Goal: Browse casually: Explore the website without a specific task or goal

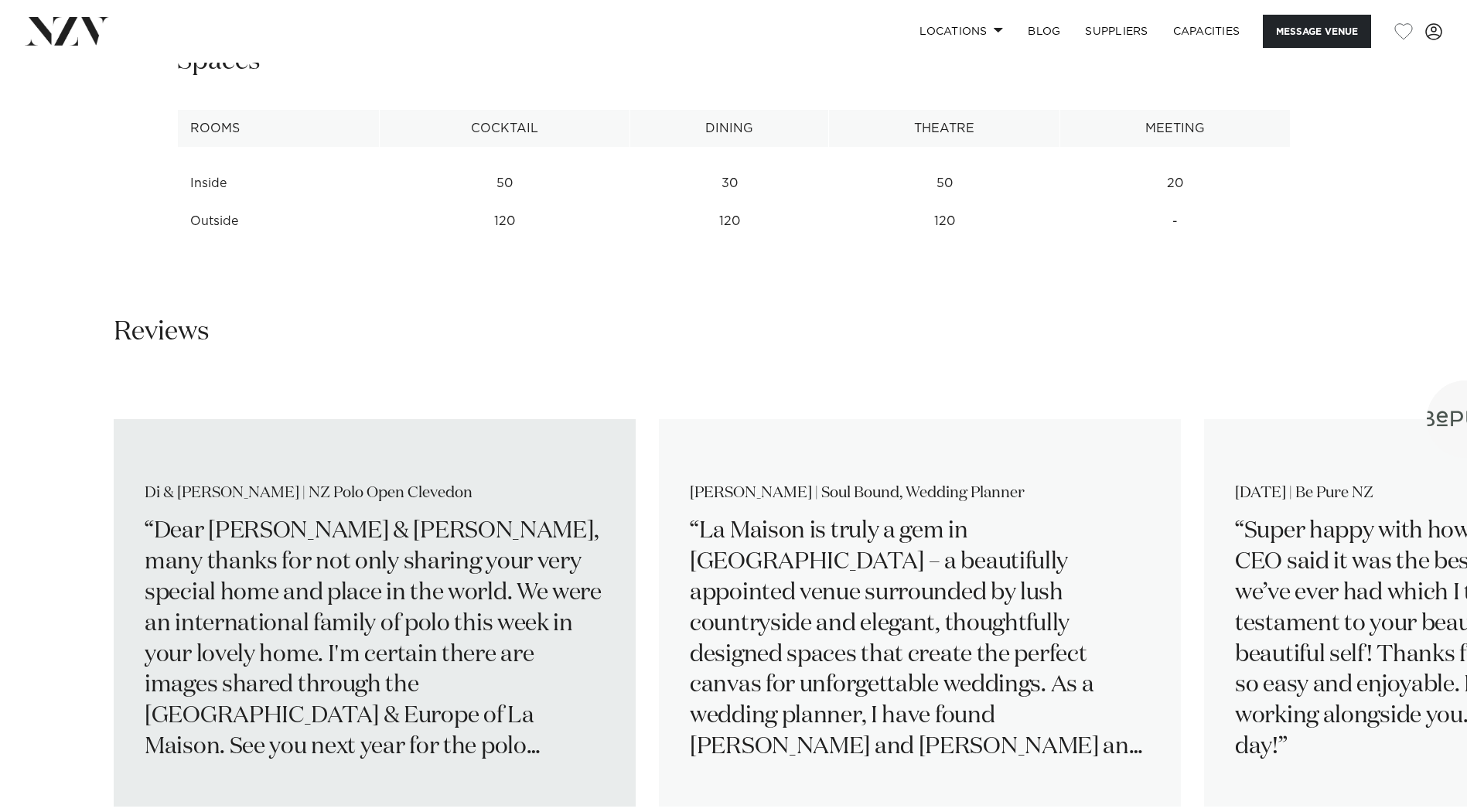
scroll to position [2218, 0]
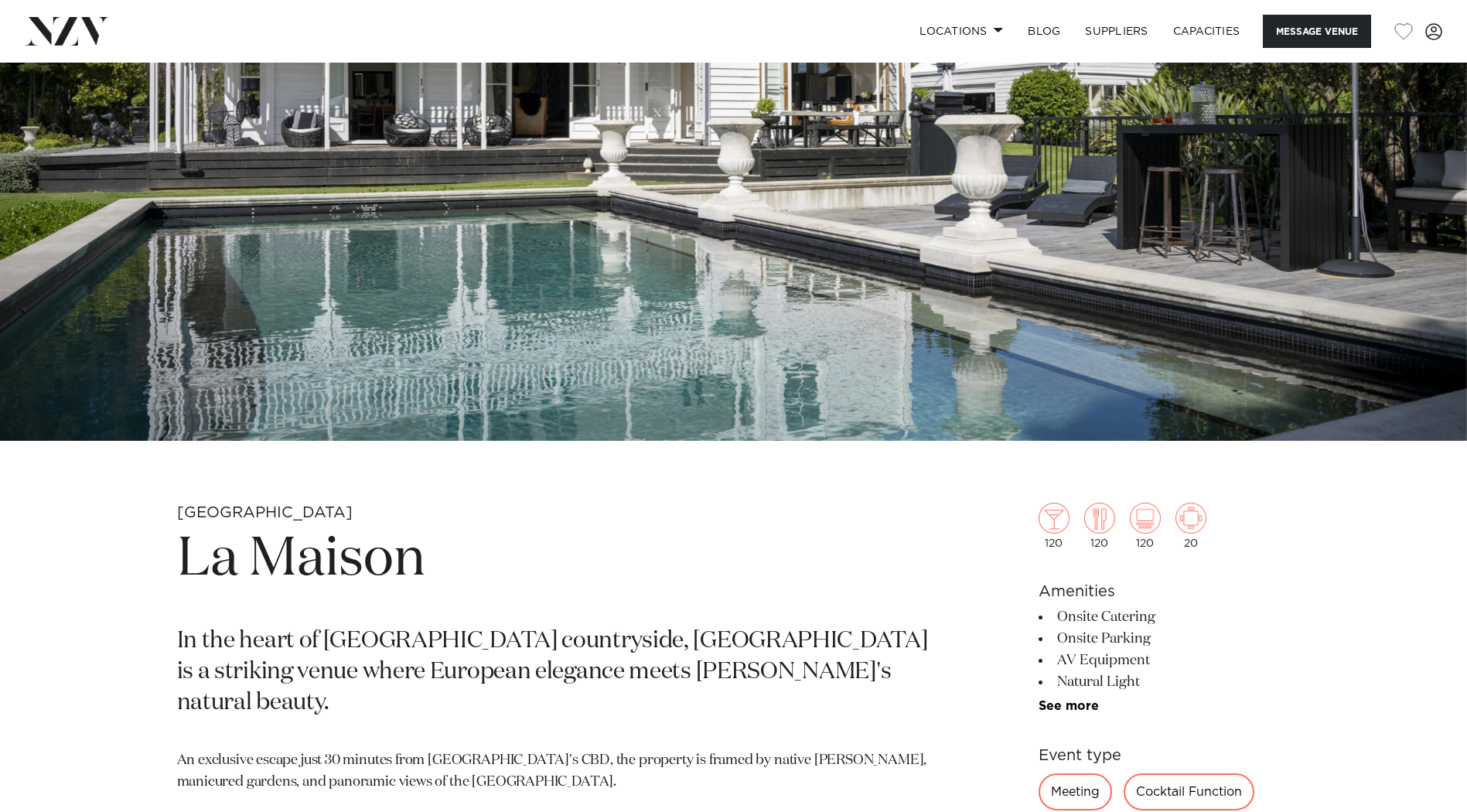
scroll to position [567, 0]
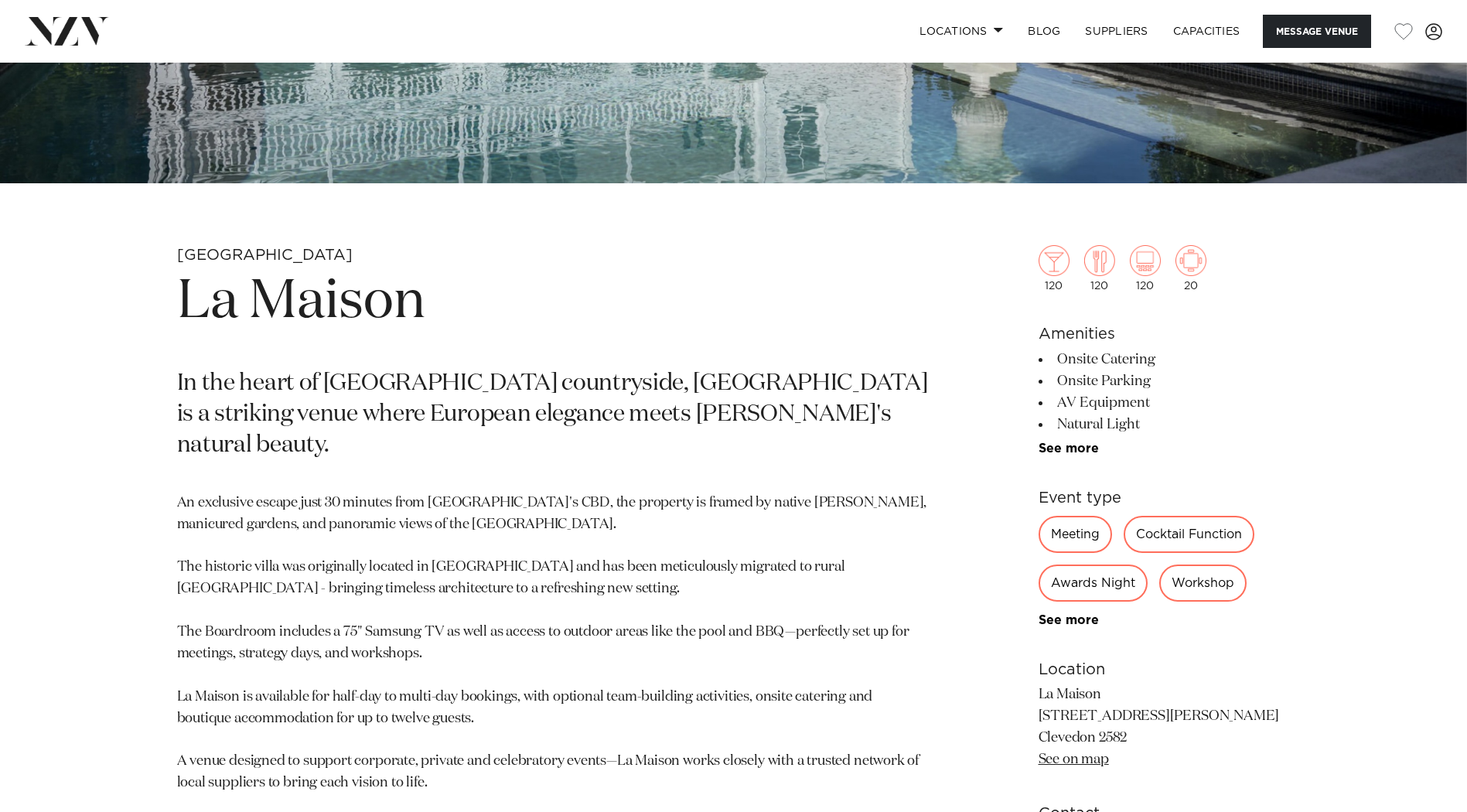
click at [398, 660] on p "An exclusive escape just 30 minutes from [GEOGRAPHIC_DATA]'s CBD, the property …" at bounding box center [553, 643] width 752 height 302
drag, startPoint x: 337, startPoint y: 663, endPoint x: 477, endPoint y: 661, distance: 140.0
click at [477, 661] on p "An exclusive escape just 30 minutes from [GEOGRAPHIC_DATA]'s CBD, the property …" at bounding box center [553, 643] width 752 height 302
drag, startPoint x: 477, startPoint y: 661, endPoint x: 699, endPoint y: 662, distance: 222.0
click at [699, 662] on p "An exclusive escape just 30 minutes from [GEOGRAPHIC_DATA]'s CBD, the property …" at bounding box center [553, 643] width 752 height 302
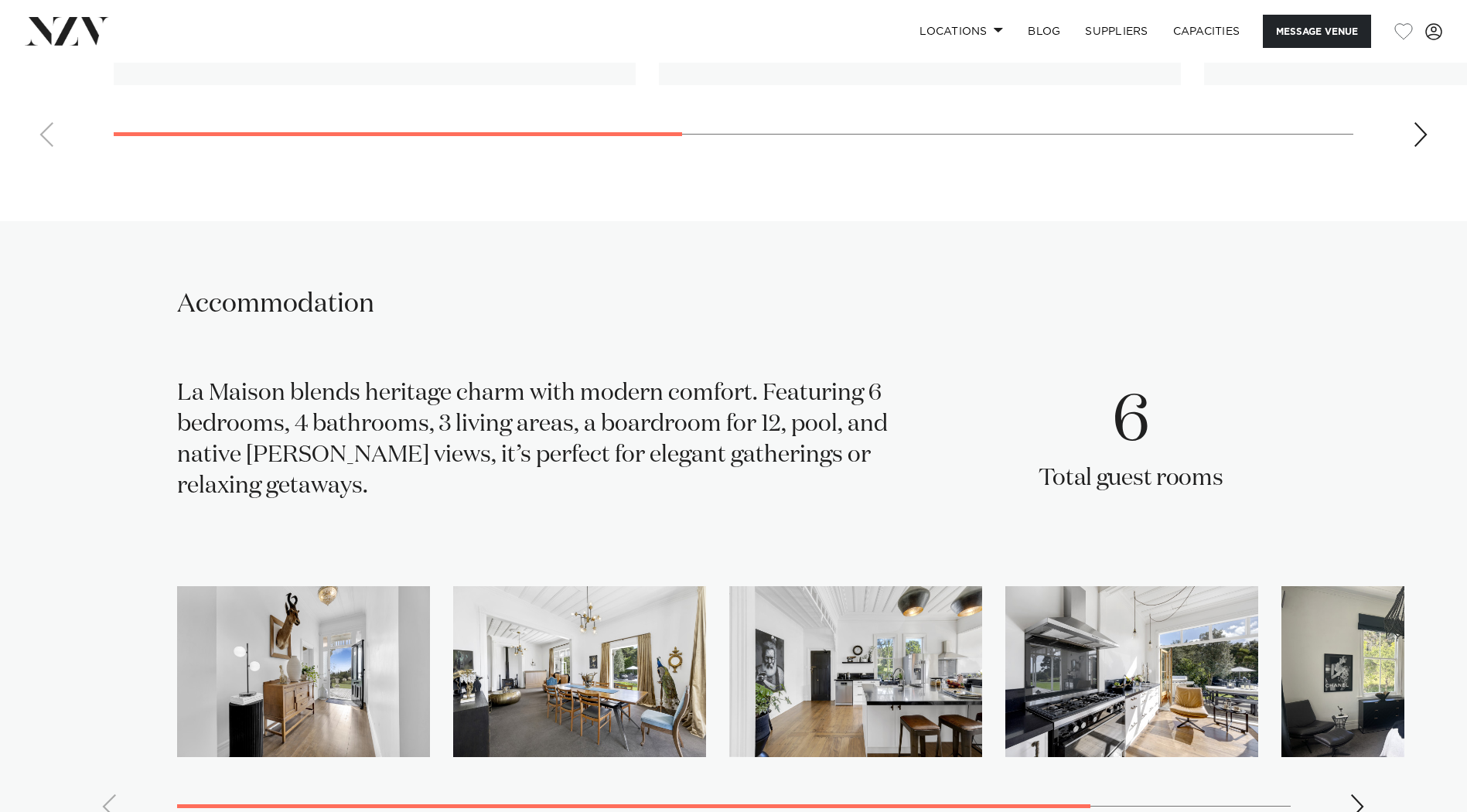
scroll to position [3094, 0]
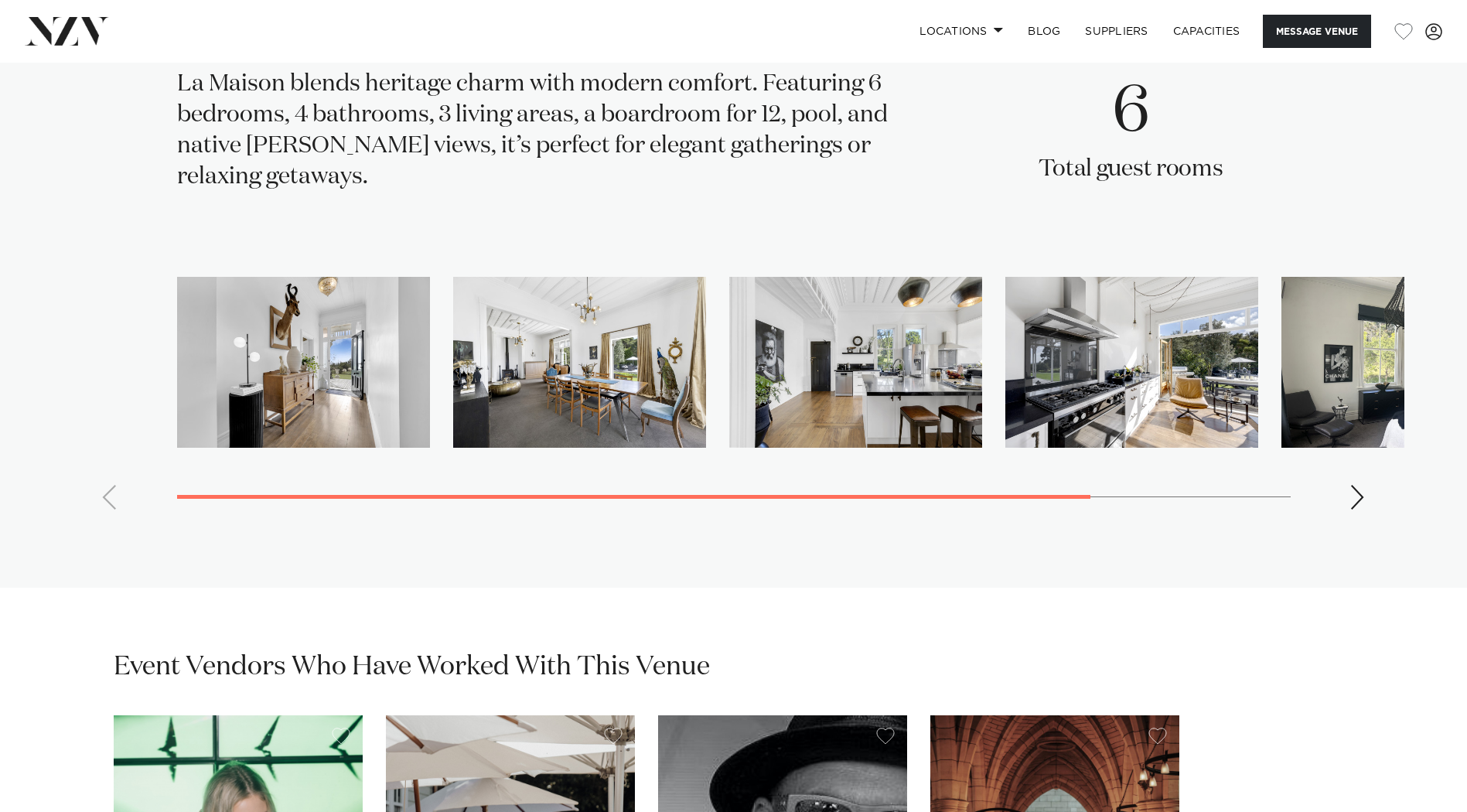
click at [1340, 488] on swiper-container at bounding box center [733, 399] width 1341 height 245
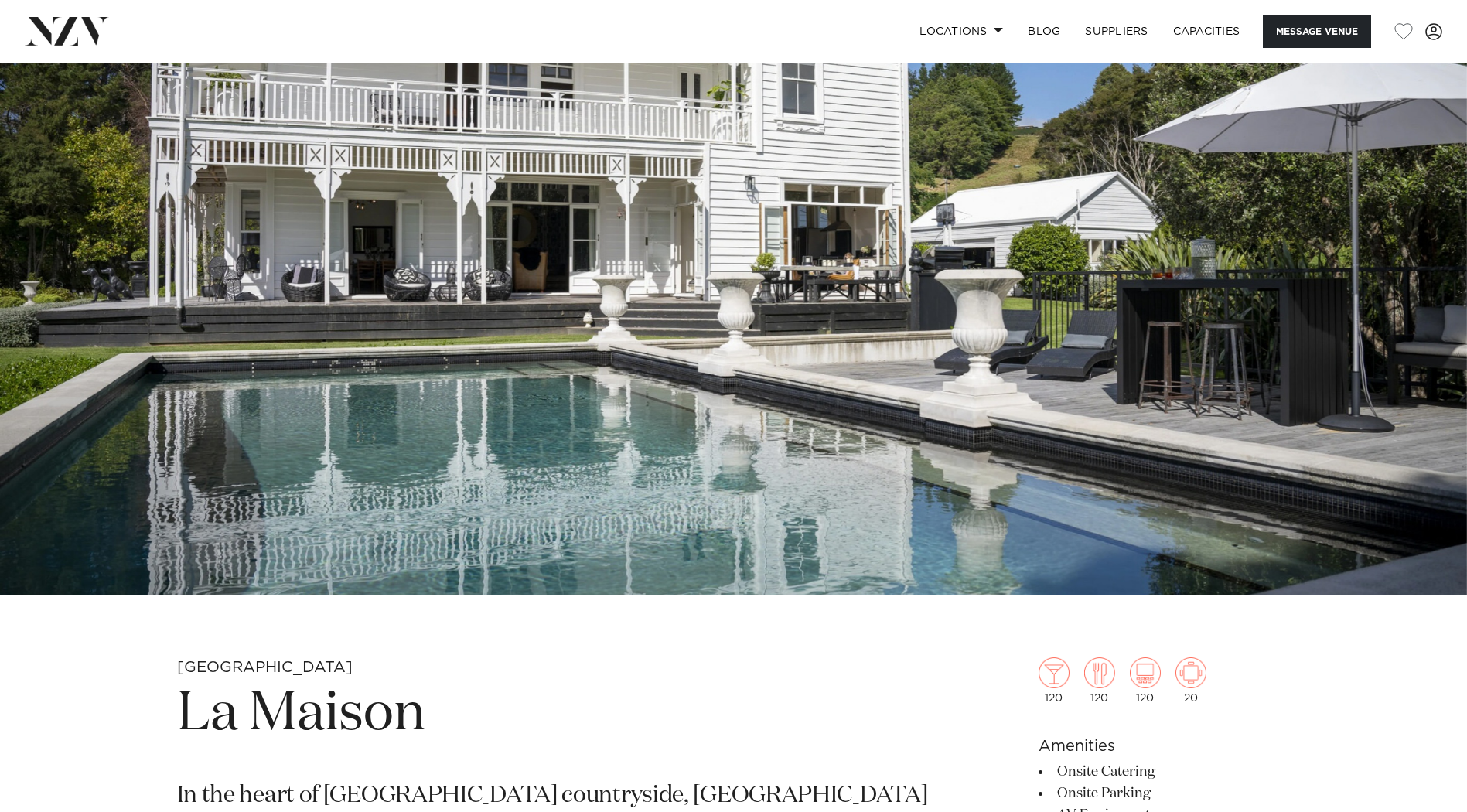
scroll to position [0, 0]
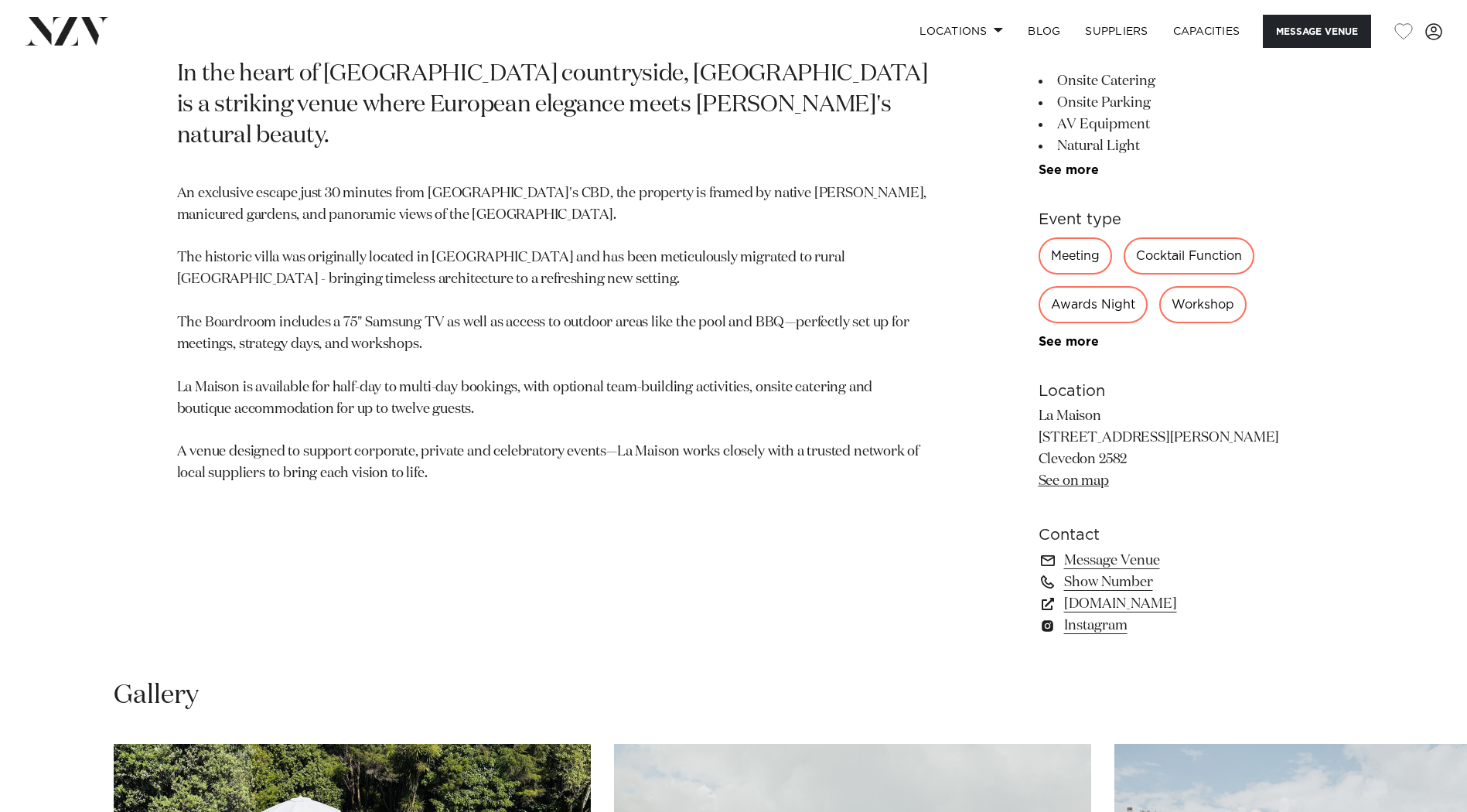
scroll to position [825, 0]
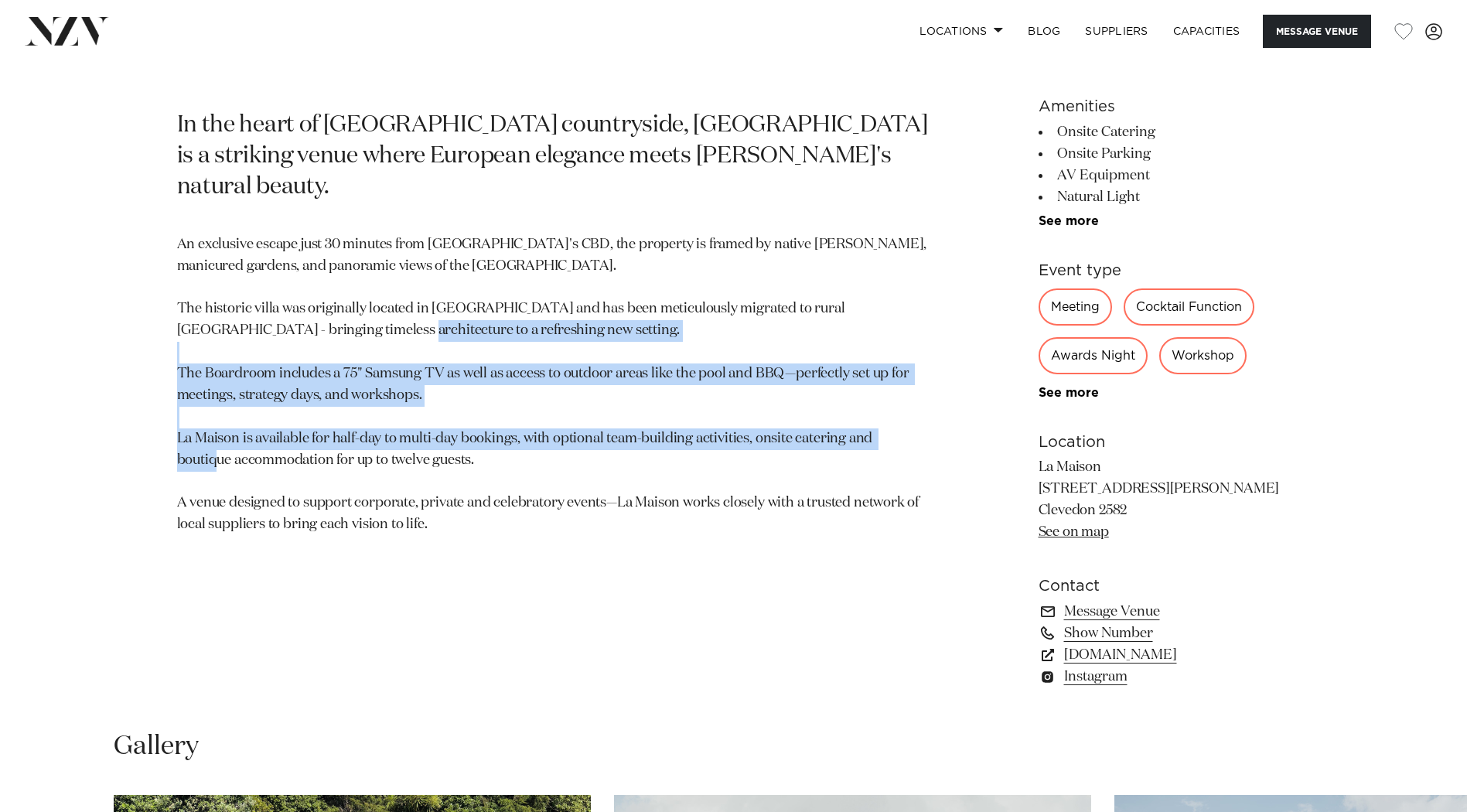
drag, startPoint x: 177, startPoint y: 335, endPoint x: 519, endPoint y: 444, distance: 358.9
click at [519, 444] on div "[GEOGRAPHIC_DATA] La Maison In the heart of [GEOGRAPHIC_DATA] countryside, [GEO…" at bounding box center [734, 346] width 1317 height 719
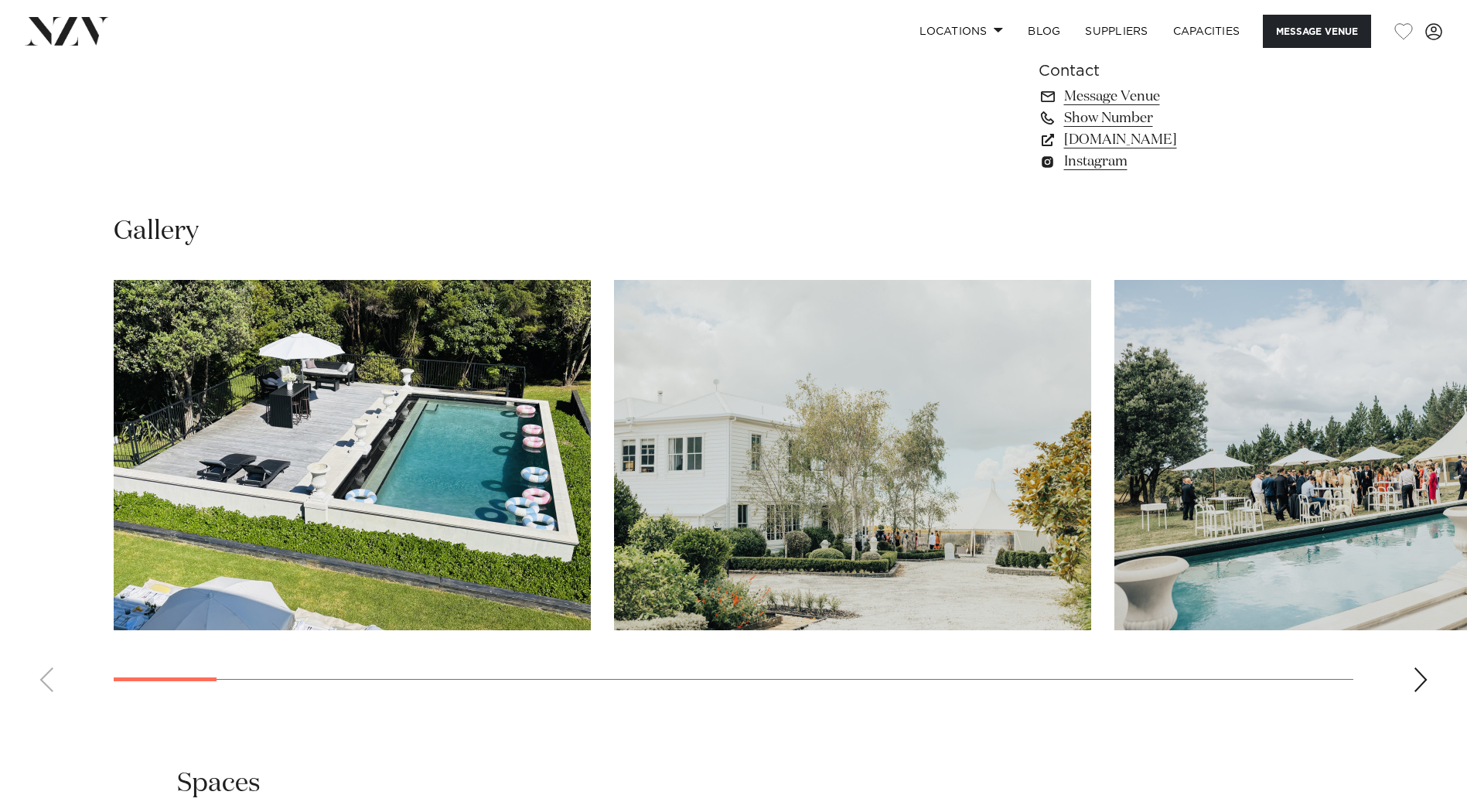
scroll to position [1599, 0]
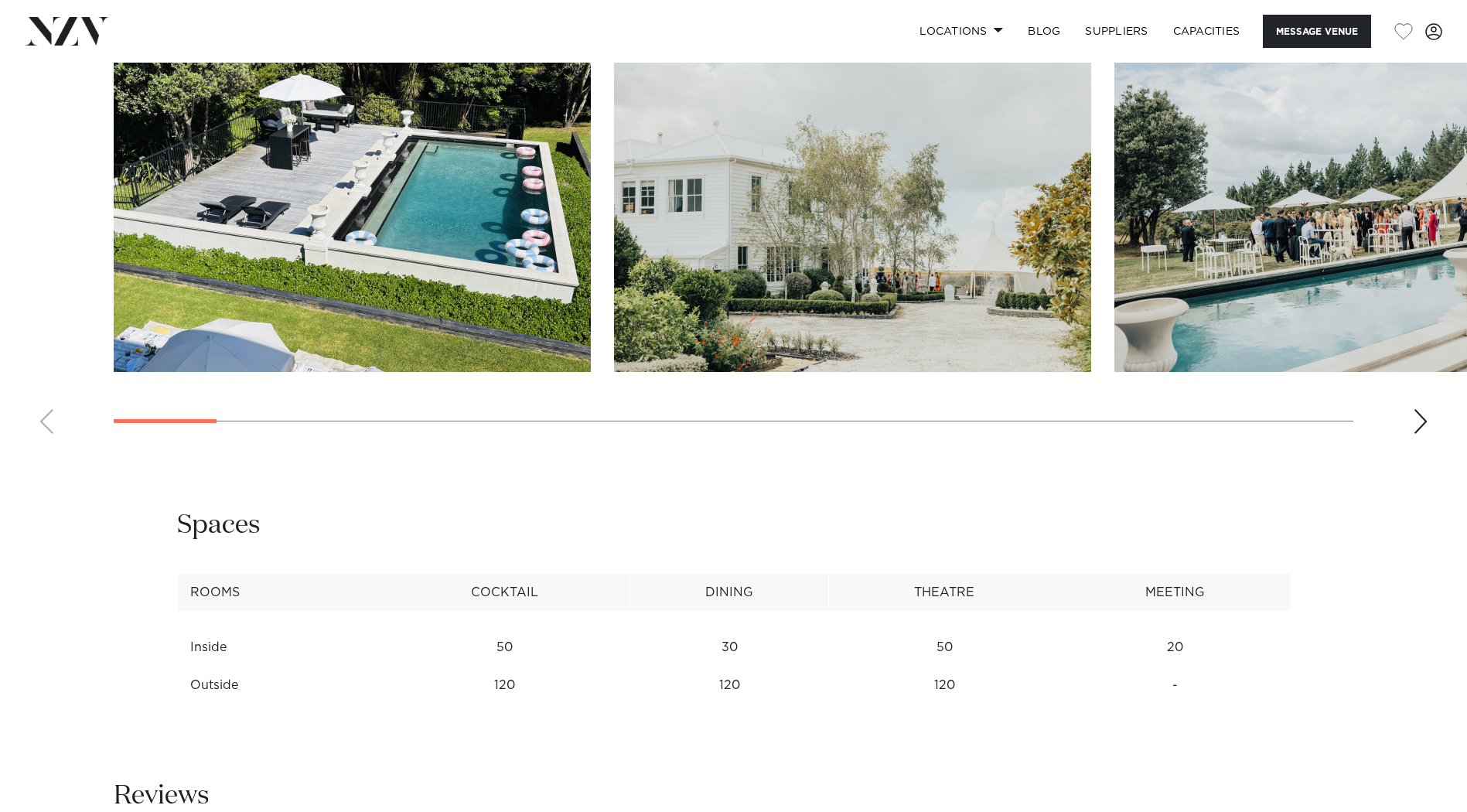
click at [1412, 422] on swiper-container at bounding box center [733, 234] width 1467 height 425
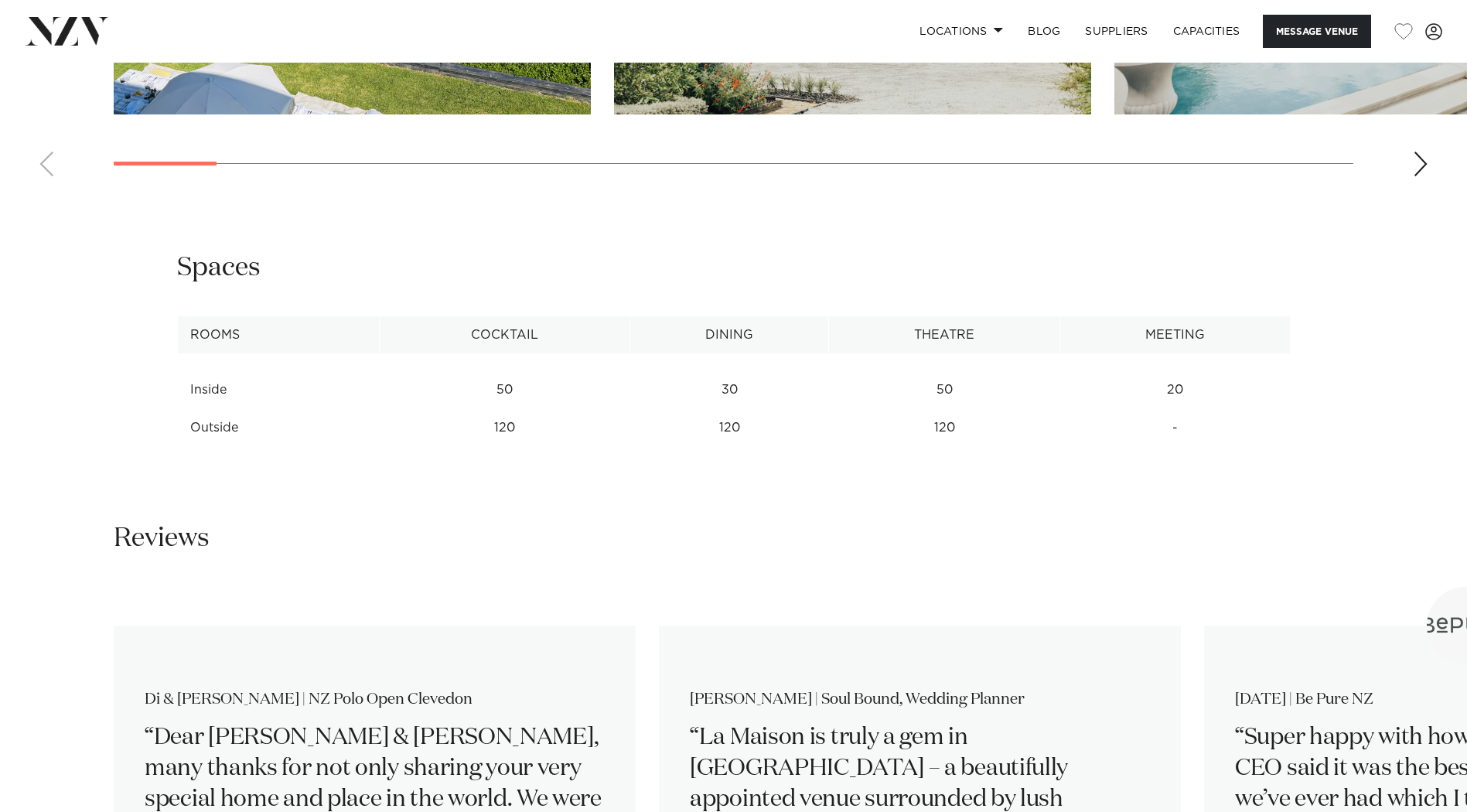
scroll to position [2114, 0]
